Goal: Contribute content: Contribute content

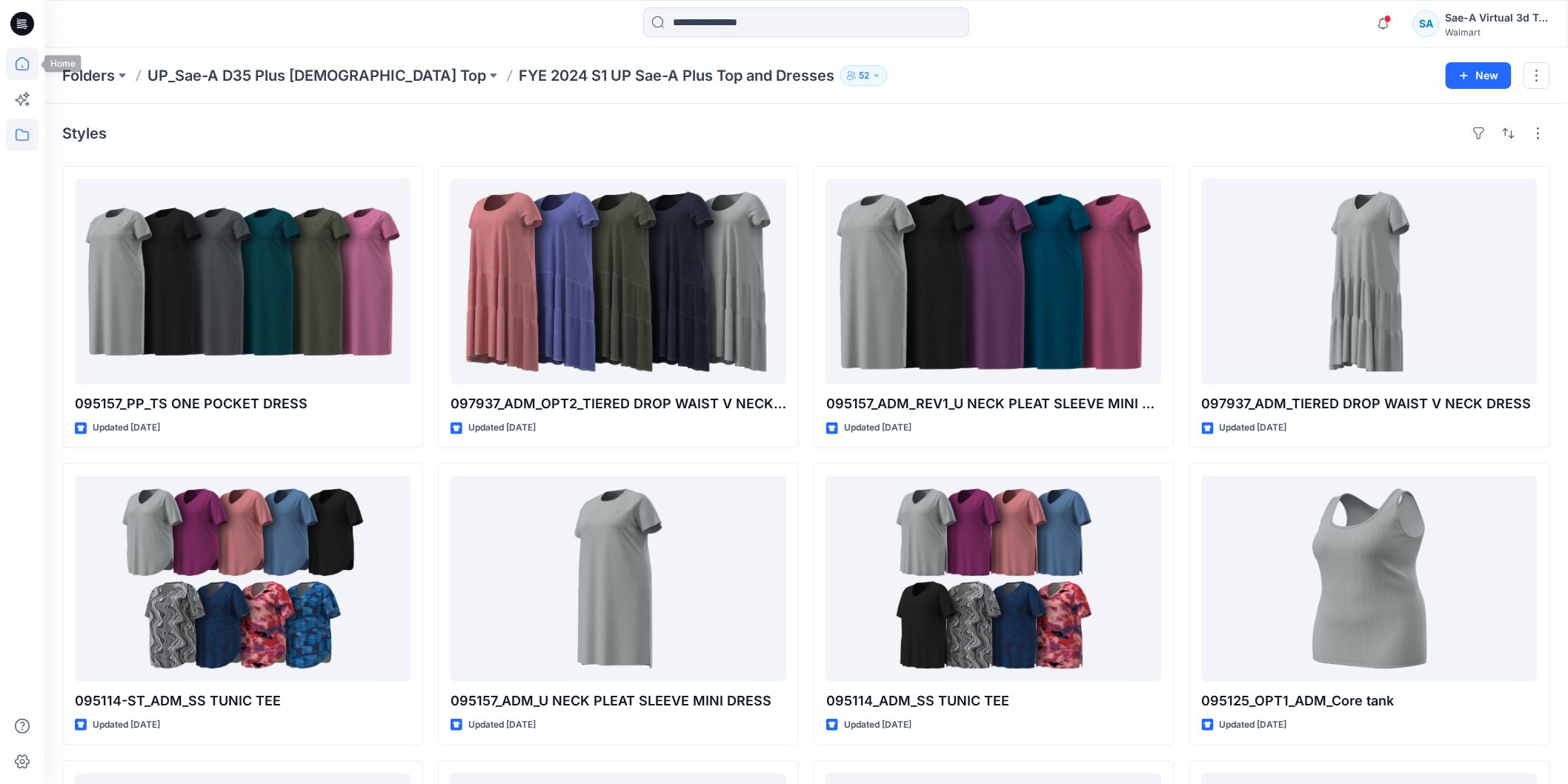
click at [23, 67] on icon at bounding box center [22, 63] width 33 height 33
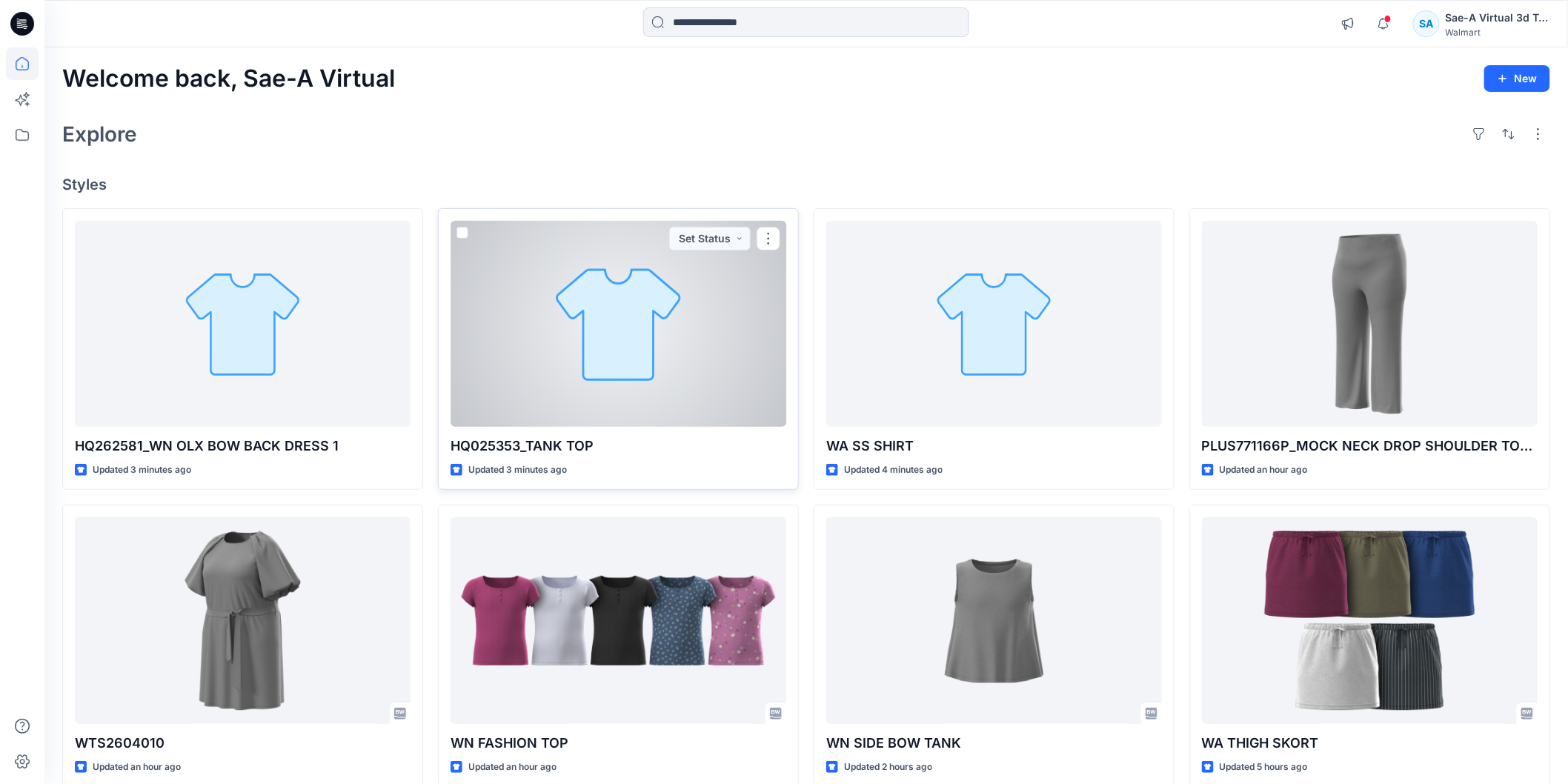
click at [578, 351] on div at bounding box center [618, 323] width 335 height 206
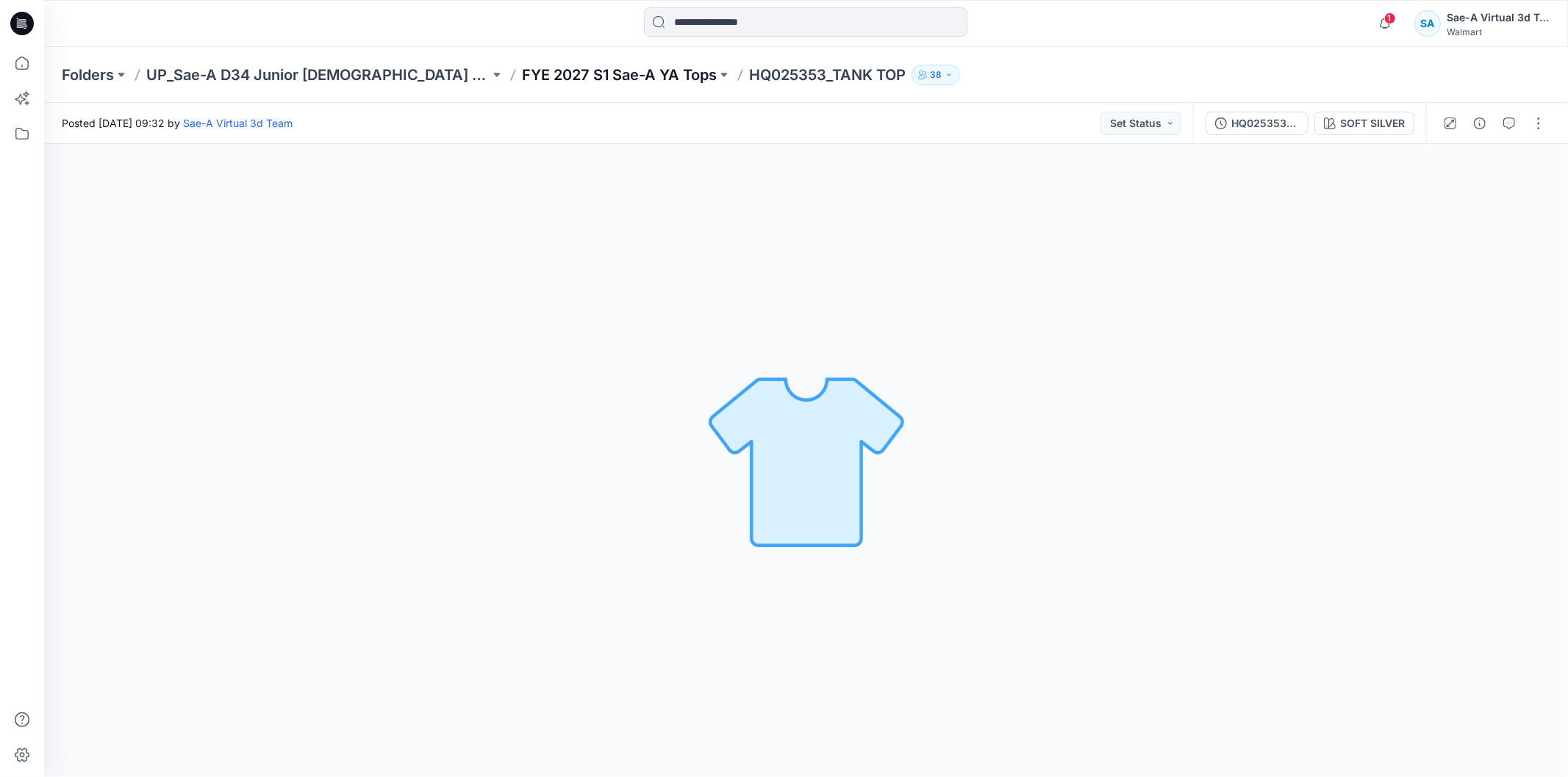
click at [535, 64] on p "FYE 2027 S1 Sae-A YA Tops" at bounding box center [620, 75] width 194 height 21
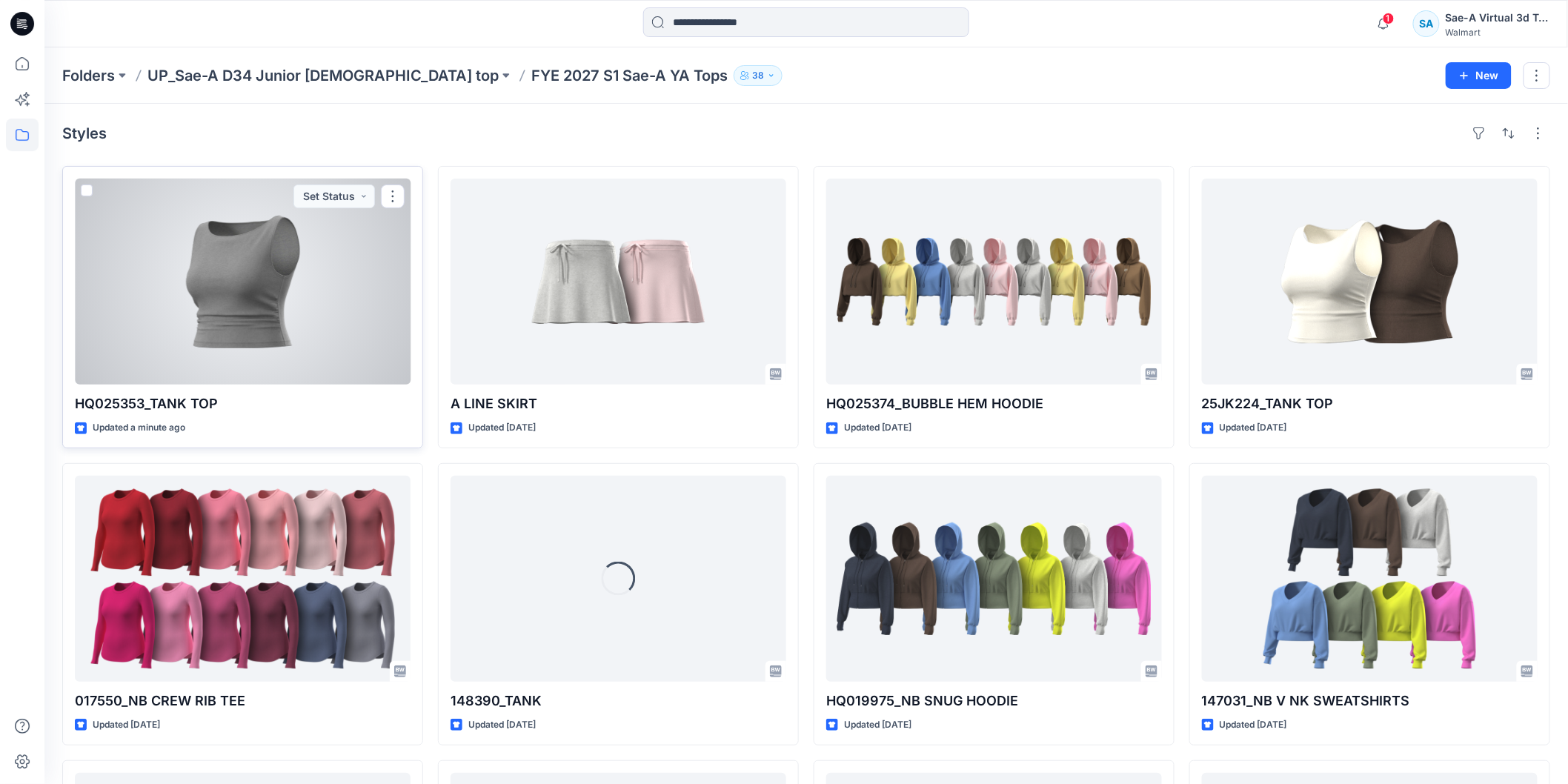
click at [196, 261] on div at bounding box center [242, 282] width 335 height 206
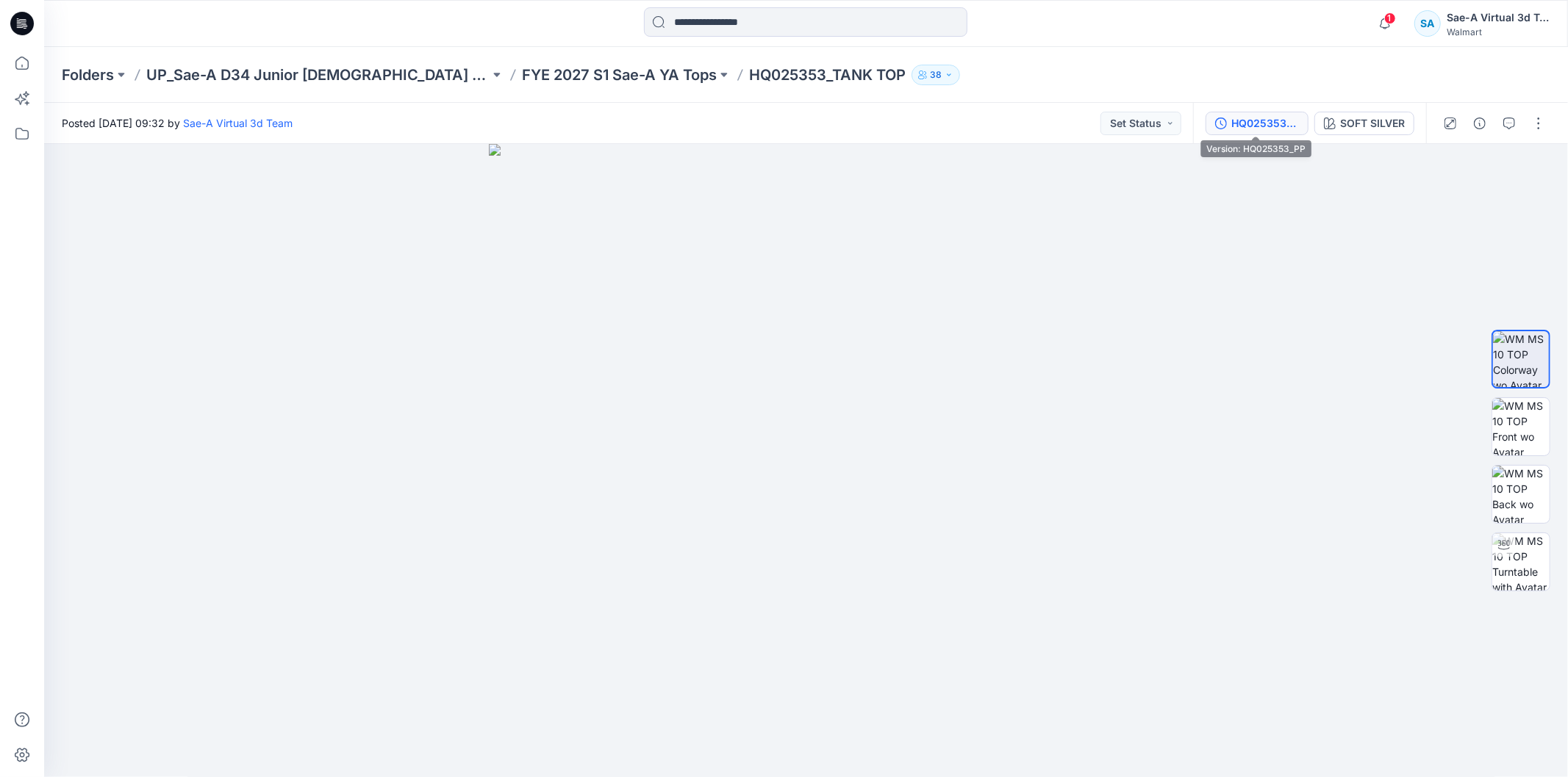
click at [1256, 121] on div "HQ025353_PP" at bounding box center [1265, 123] width 67 height 16
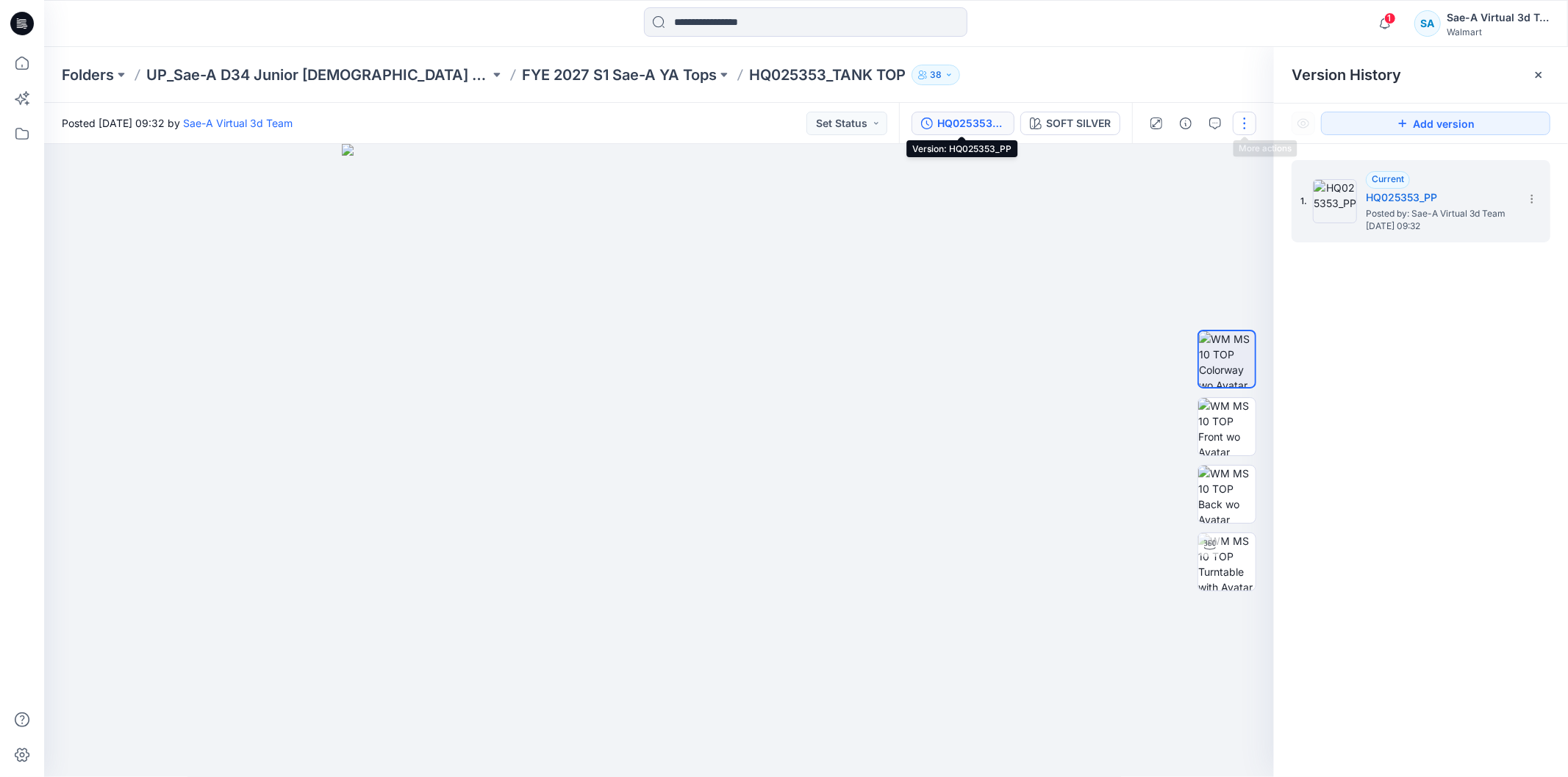
click at [1246, 121] on button "button" at bounding box center [1244, 123] width 23 height 23
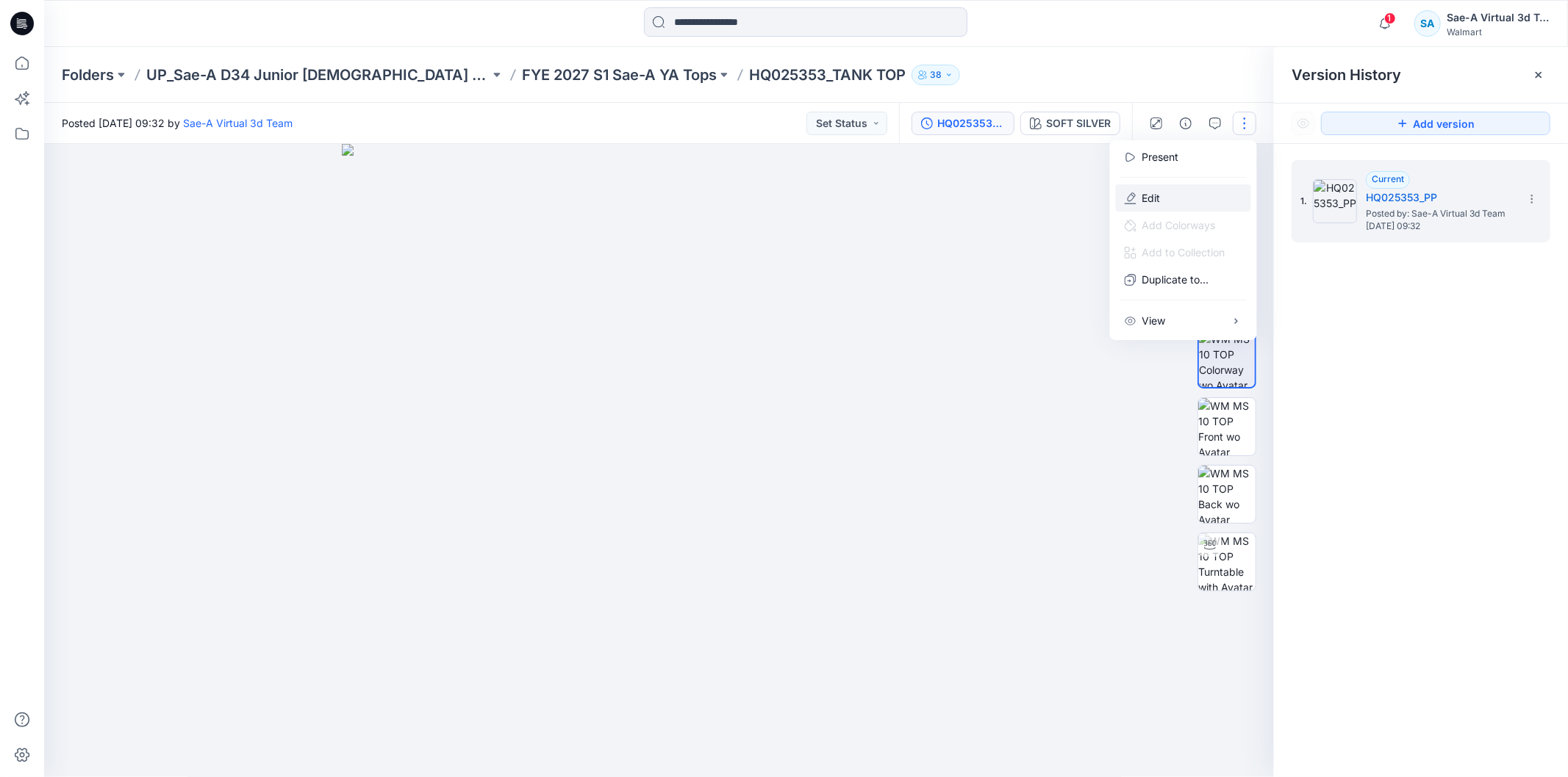
click at [1159, 197] on p "Edit" at bounding box center [1152, 198] width 19 height 16
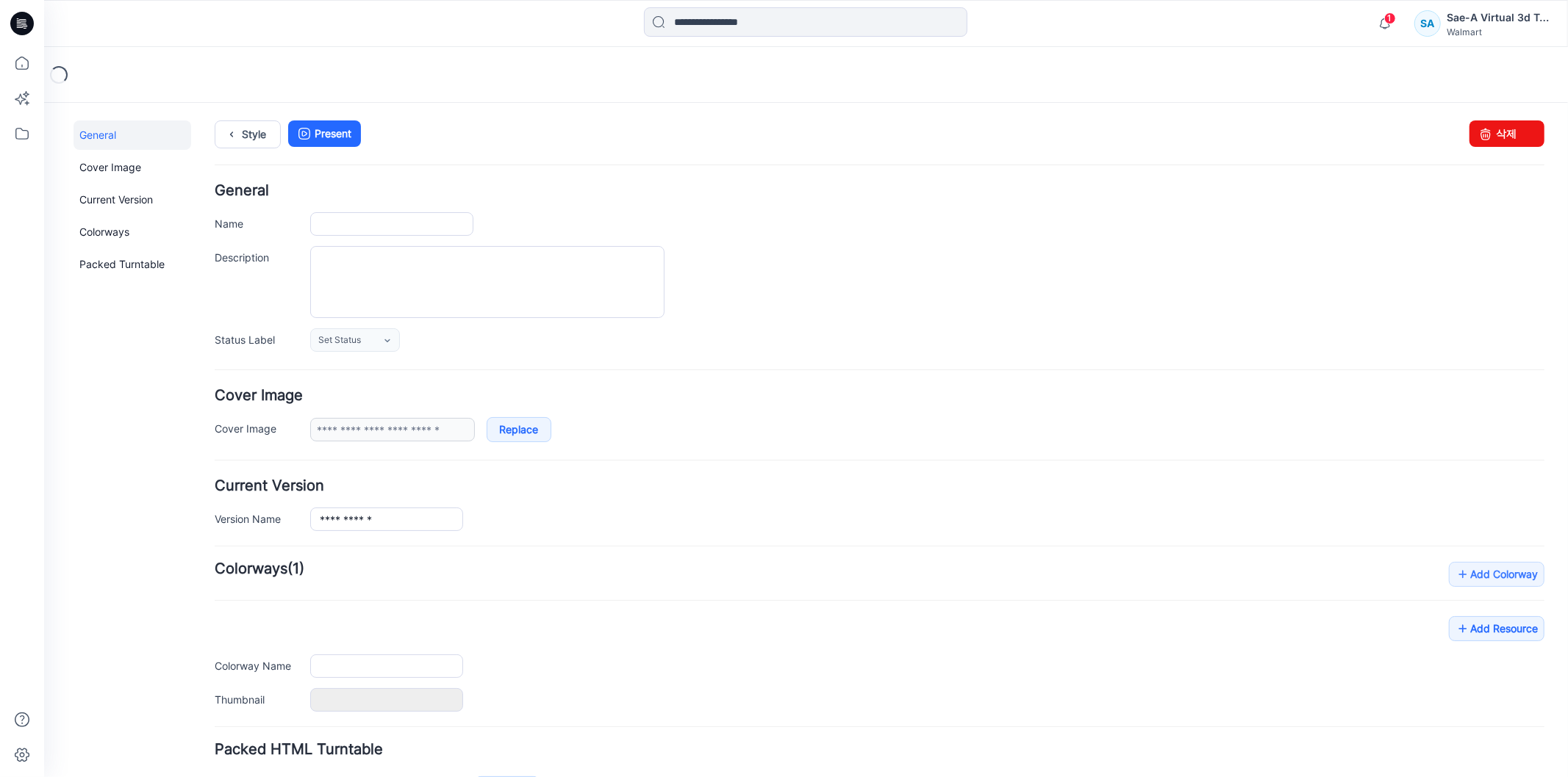
type input "**********"
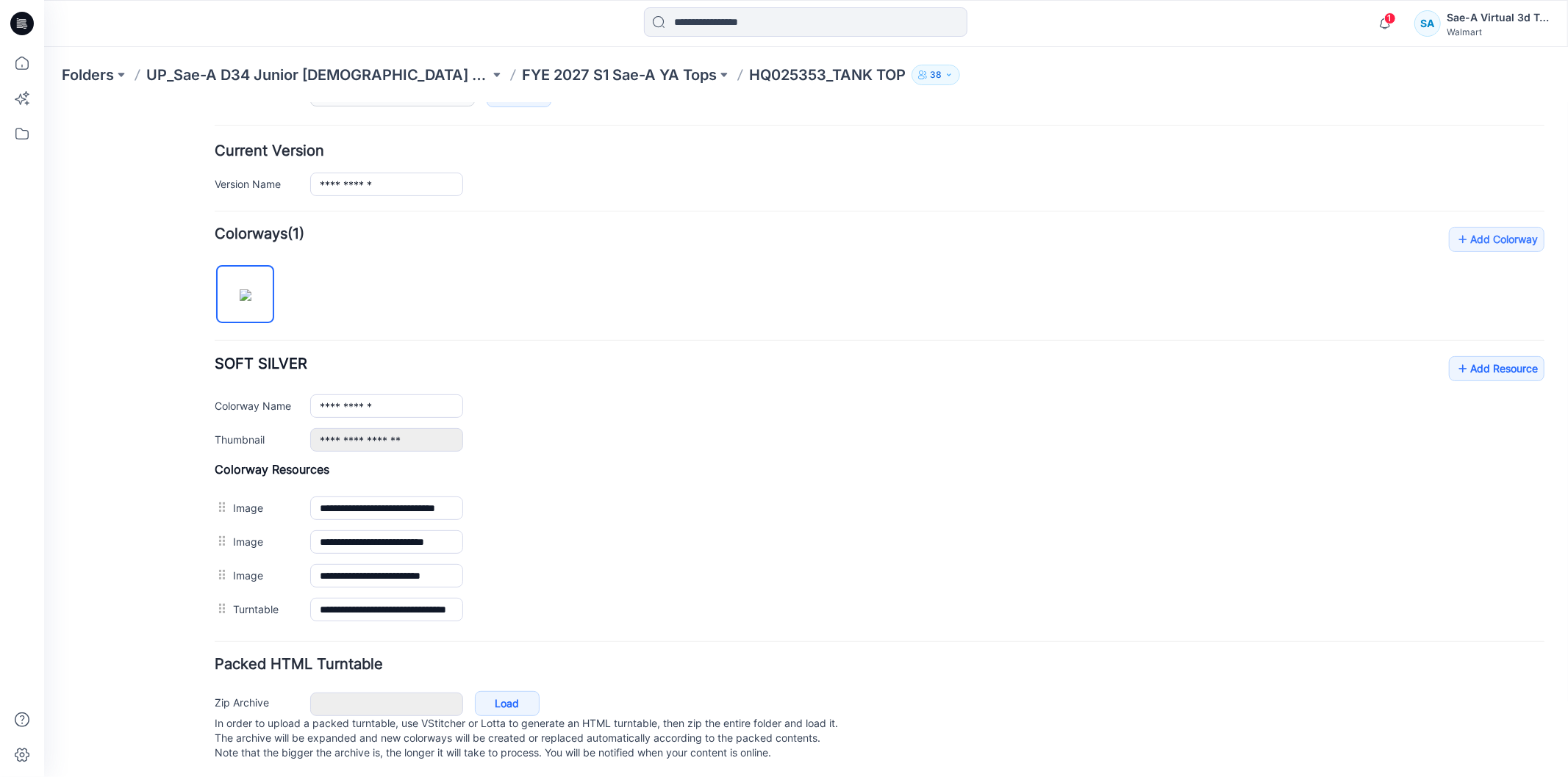
scroll to position [355, 0]
click at [1503, 353] on link "Add Resource" at bounding box center [1496, 365] width 95 height 25
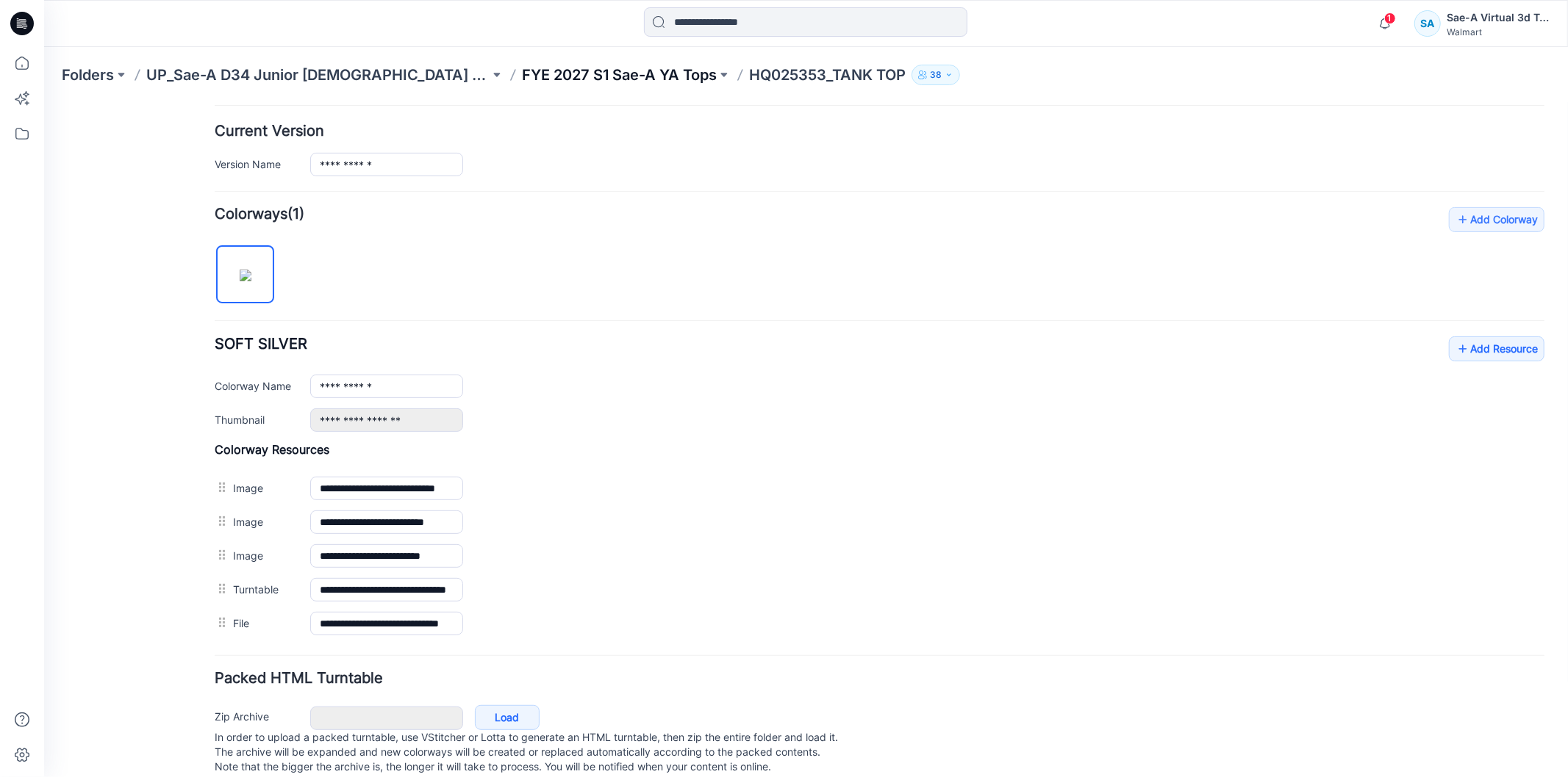
click at [577, 76] on p "FYE 2027 S1 Sae-A YA Tops" at bounding box center [620, 75] width 194 height 21
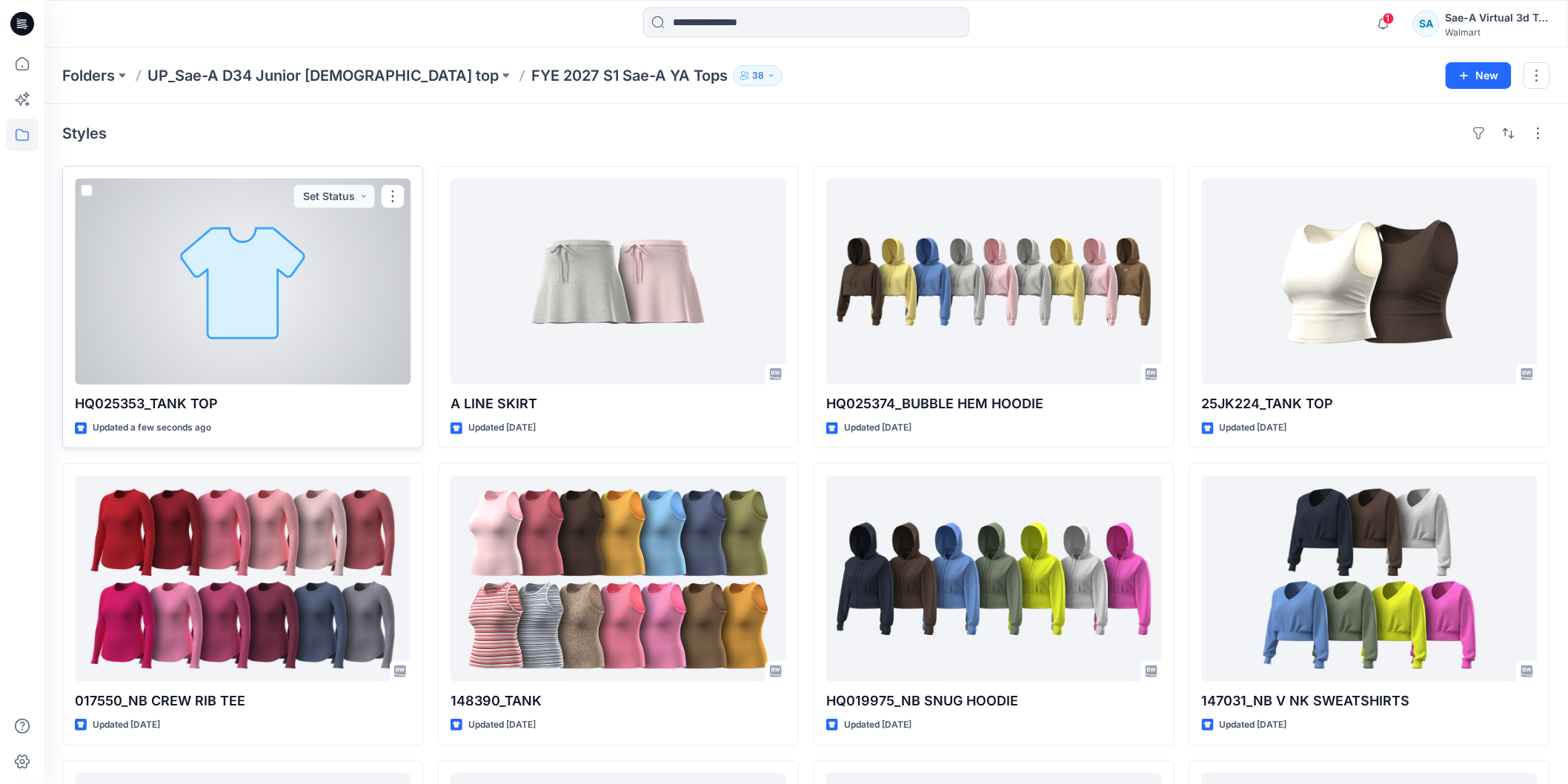
click at [243, 270] on div at bounding box center [242, 282] width 335 height 206
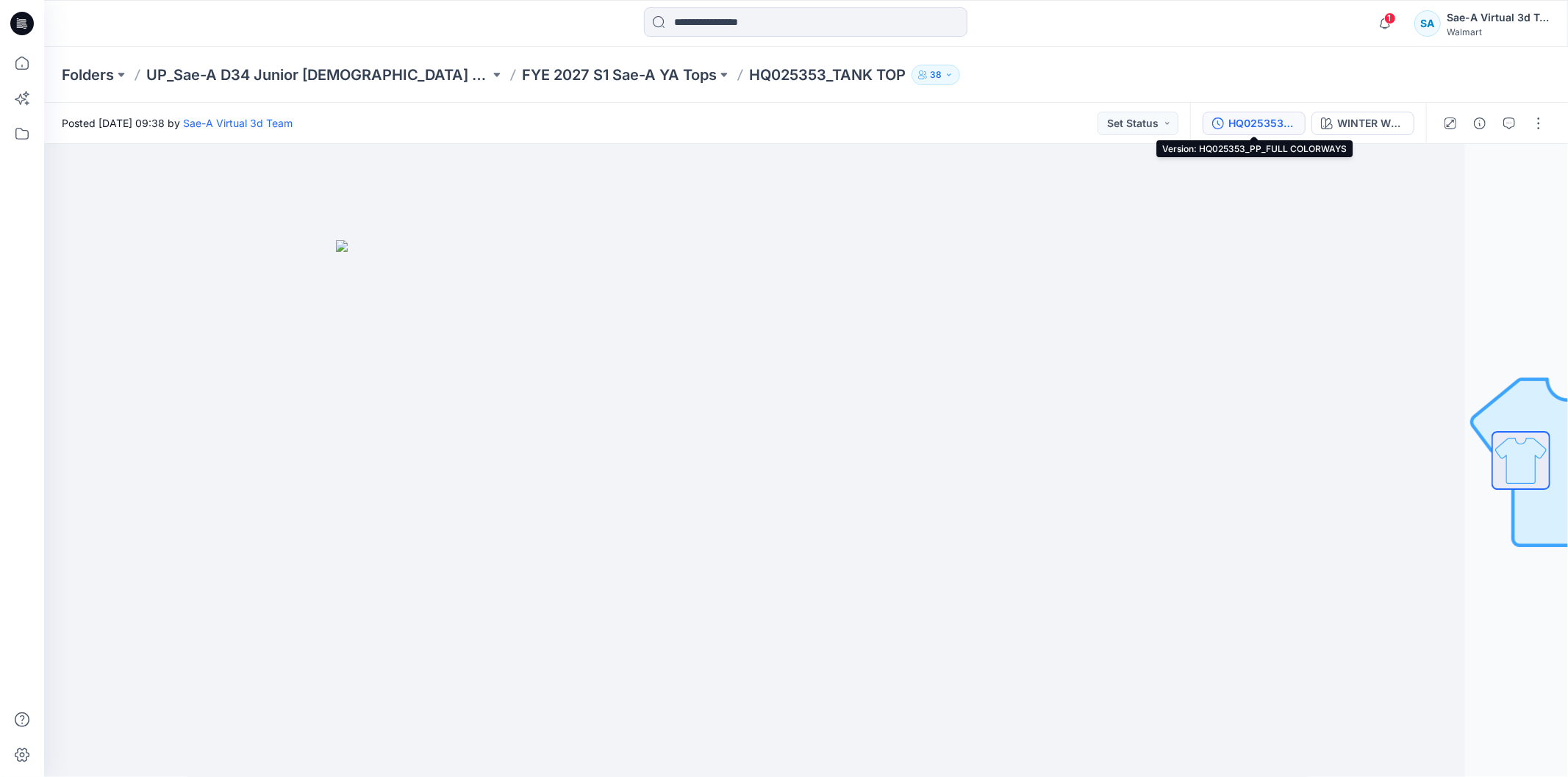
click at [1238, 122] on div "HQ025353_PP_FULL COLORWAYS" at bounding box center [1262, 123] width 67 height 16
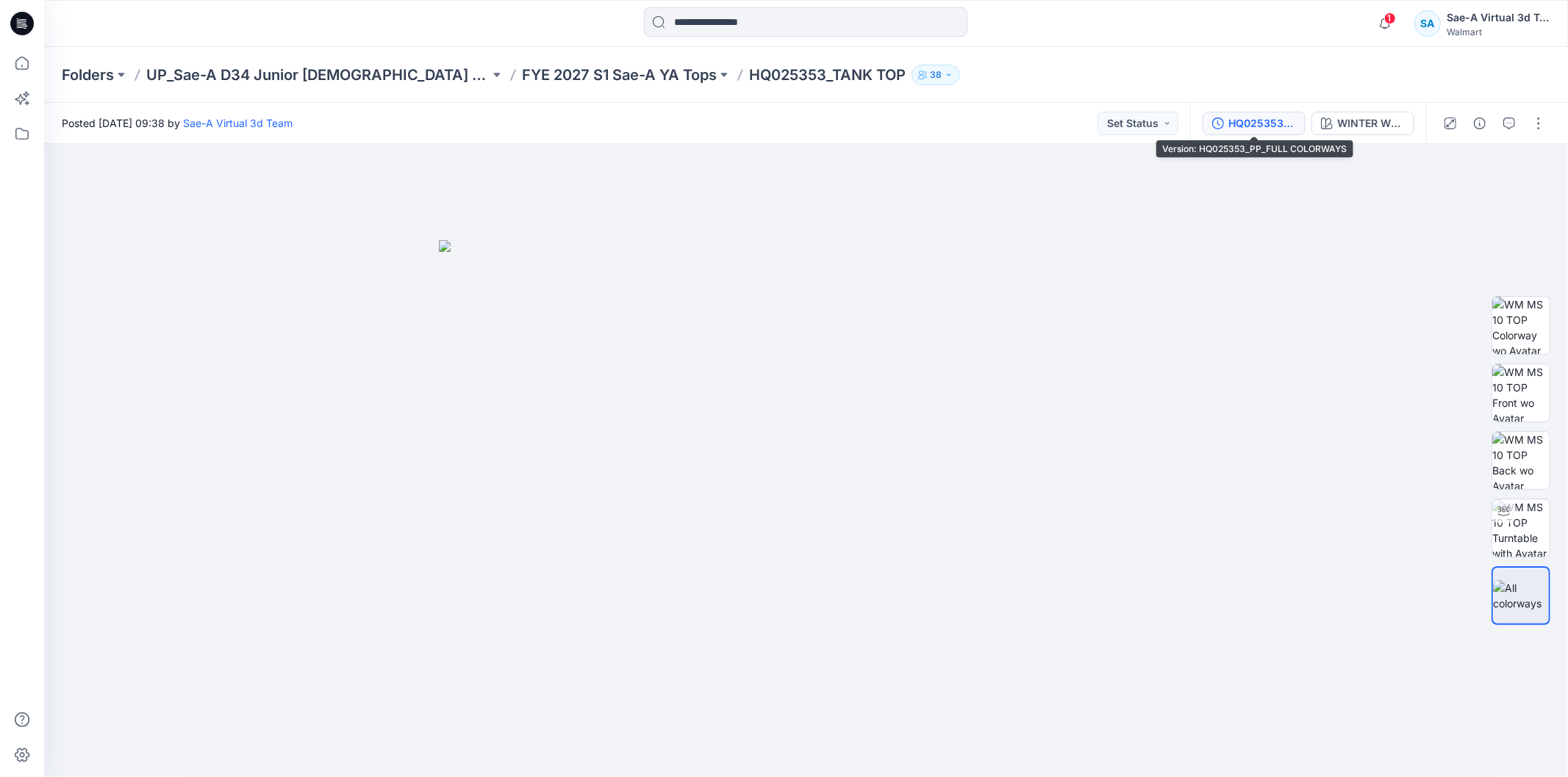
click at [1241, 123] on div "HQ025353_PP_FULL COLORWAYS" at bounding box center [1262, 123] width 67 height 16
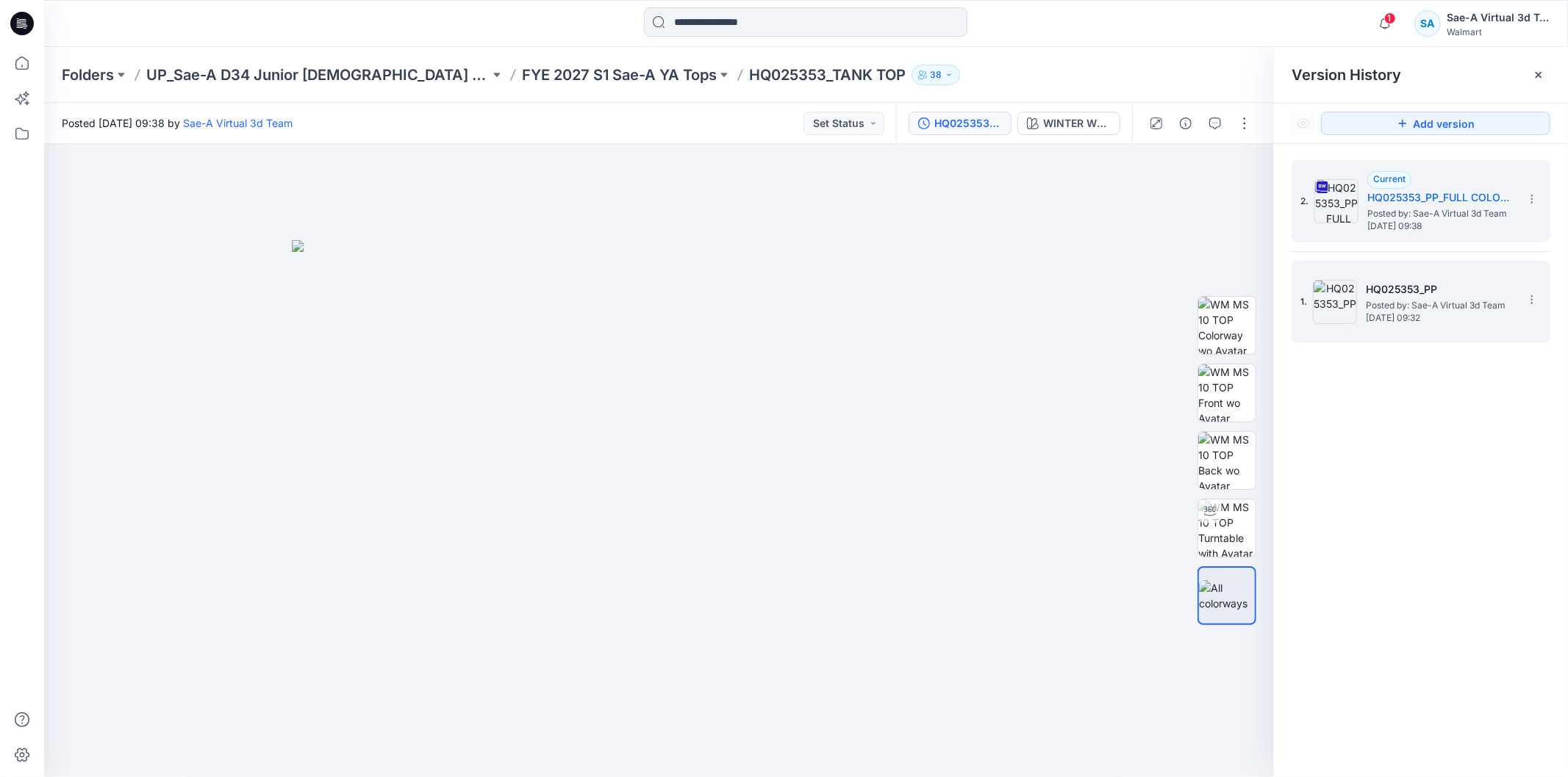
click at [1340, 291] on img at bounding box center [1334, 302] width 44 height 44
